Goal: Task Accomplishment & Management: Use online tool/utility

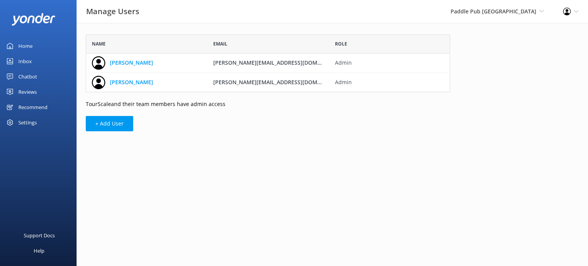
scroll to position [52, 358]
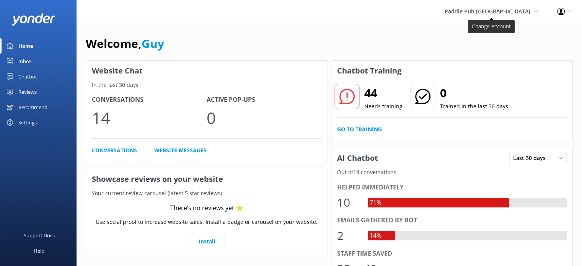
click at [503, 10] on span "Paddle Pub San Diego" at bounding box center [488, 11] width 86 height 7
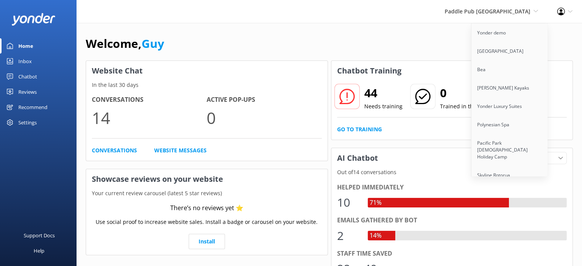
scroll to position [4769, 0]
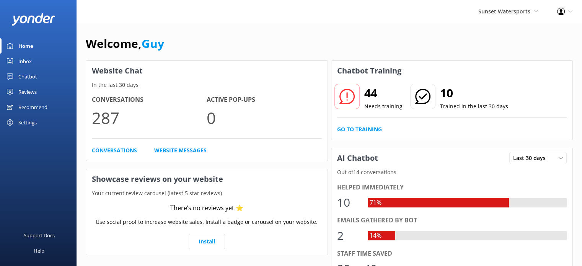
click at [38, 109] on div "Recommend" at bounding box center [32, 107] width 29 height 15
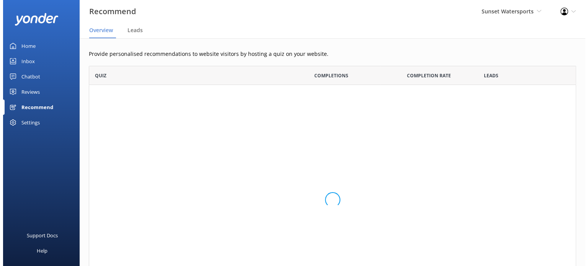
scroll to position [6, 6]
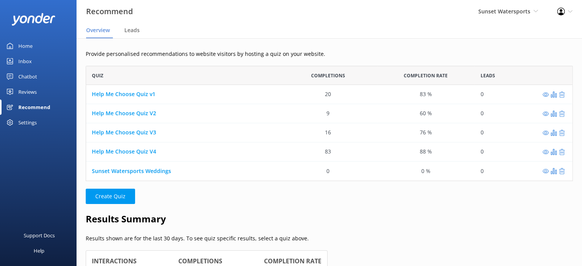
click at [137, 180] on div "Sunset Watersports Weddings" at bounding box center [182, 171] width 193 height 19
click at [140, 170] on link "Sunset Watersports Weddings" at bounding box center [131, 170] width 79 height 7
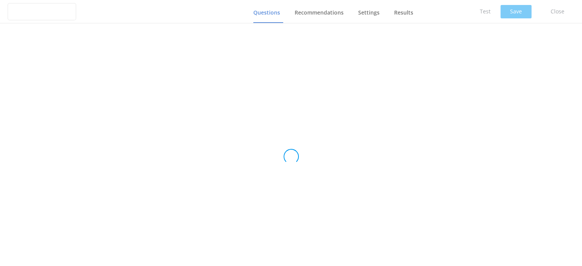
type input "Sunset Watersports Weddings"
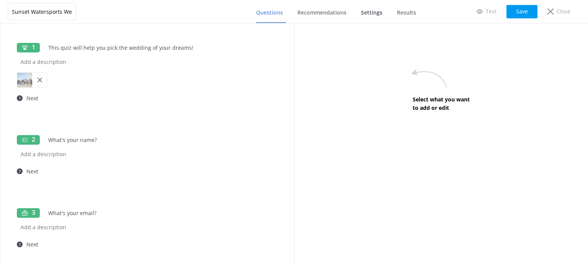
click at [372, 13] on span "Settings" at bounding box center [371, 13] width 21 height 8
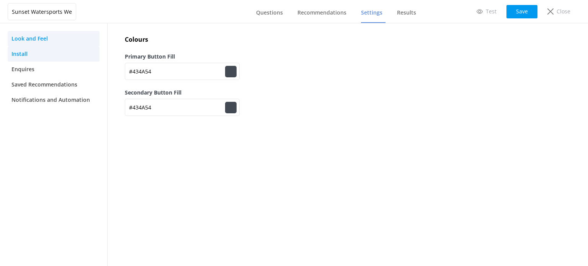
click at [42, 52] on link "Install" at bounding box center [54, 53] width 92 height 15
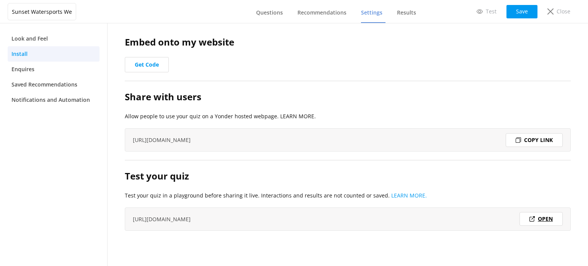
click at [543, 223] on link "Open" at bounding box center [540, 219] width 43 height 14
